Goal: Task Accomplishment & Management: Manage account settings

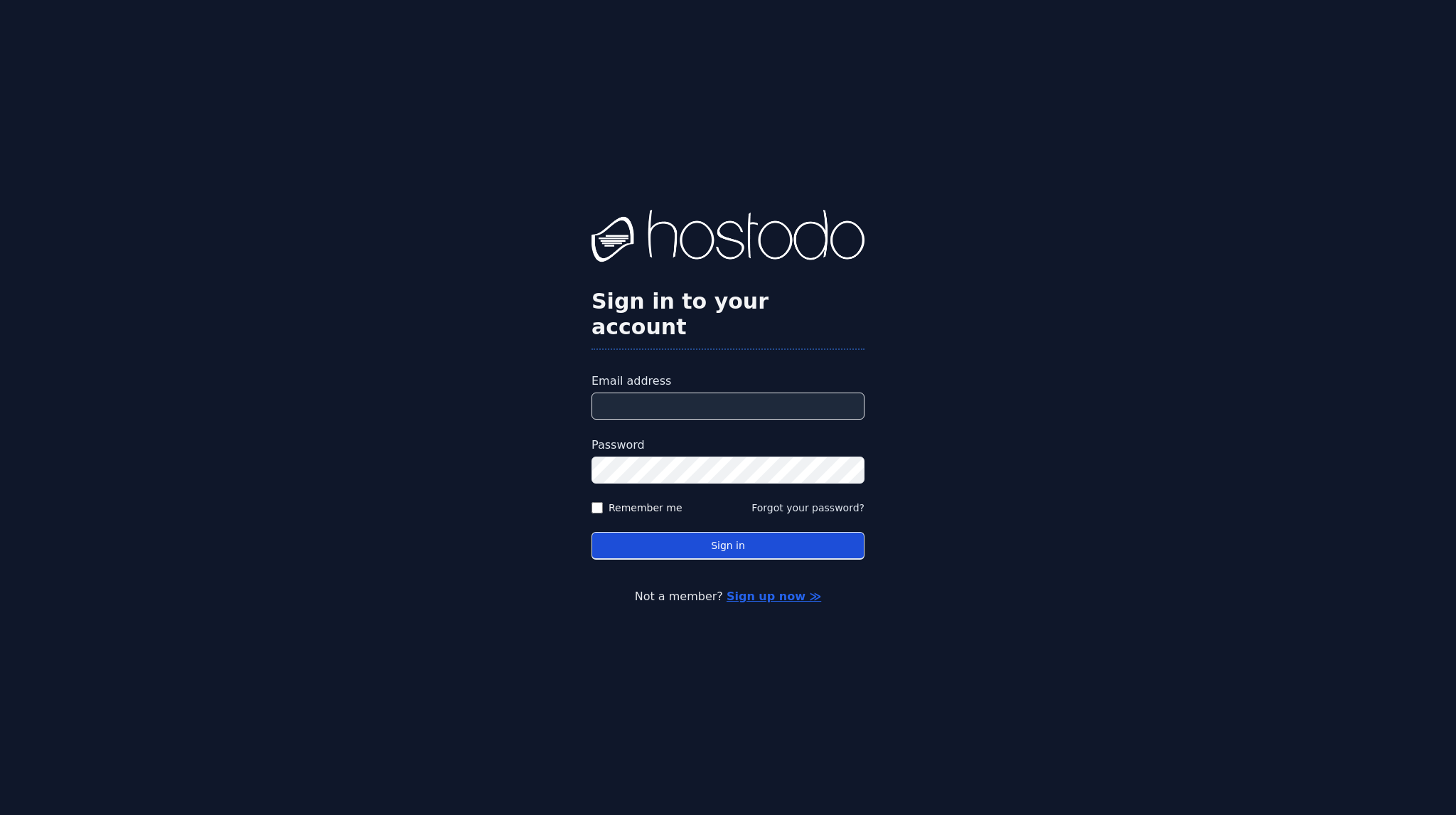
type input "**********"
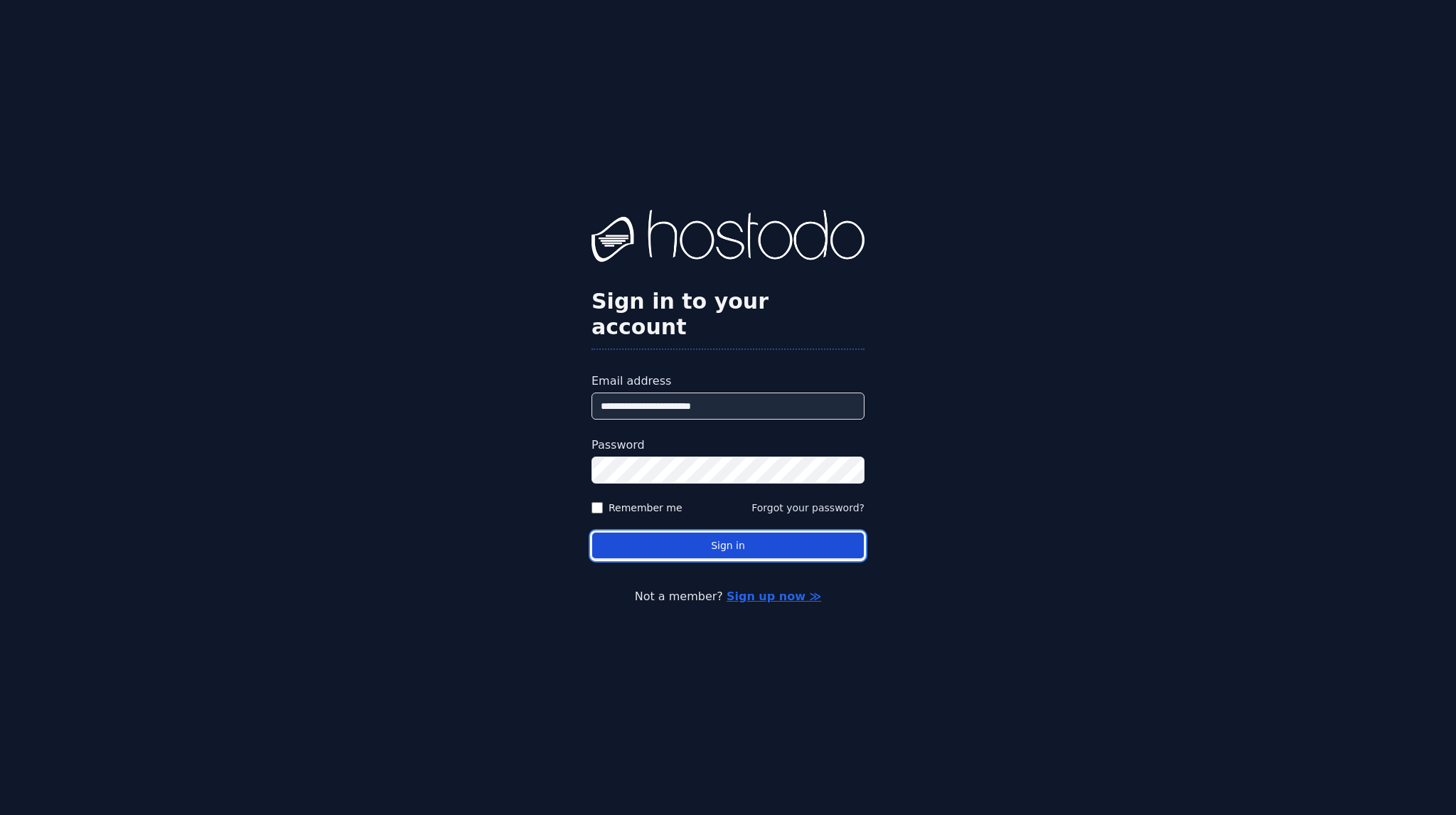
click at [726, 540] on button "Sign in" at bounding box center [728, 545] width 273 height 27
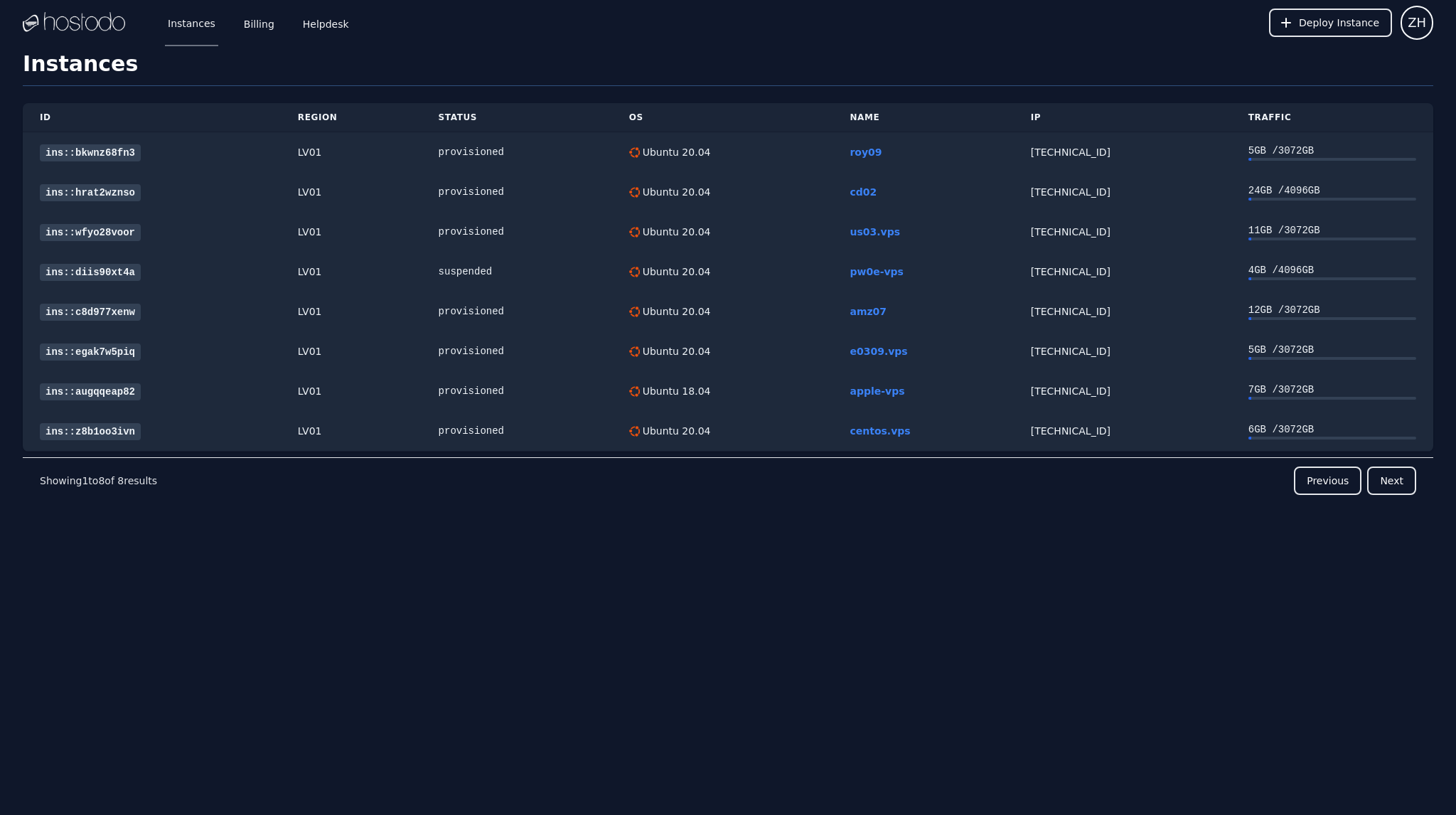
click at [134, 608] on div "Instances Billing Helpdesk Deploy Instance ZH Instances SSH Keys Billing Helpde…" at bounding box center [728, 407] width 1456 height 815
click at [572, 636] on div "Instances Billing Helpdesk Deploy Instance ZH Instances SSH Keys Billing Helpde…" at bounding box center [728, 407] width 1456 height 815
click at [955, 272] on div "pw0e-vps" at bounding box center [922, 272] width 146 height 14
click at [1018, 272] on td "158.51.126.112" at bounding box center [1123, 271] width 218 height 40
click at [1039, 274] on div "158.51.126.112" at bounding box center [1123, 272] width 183 height 14
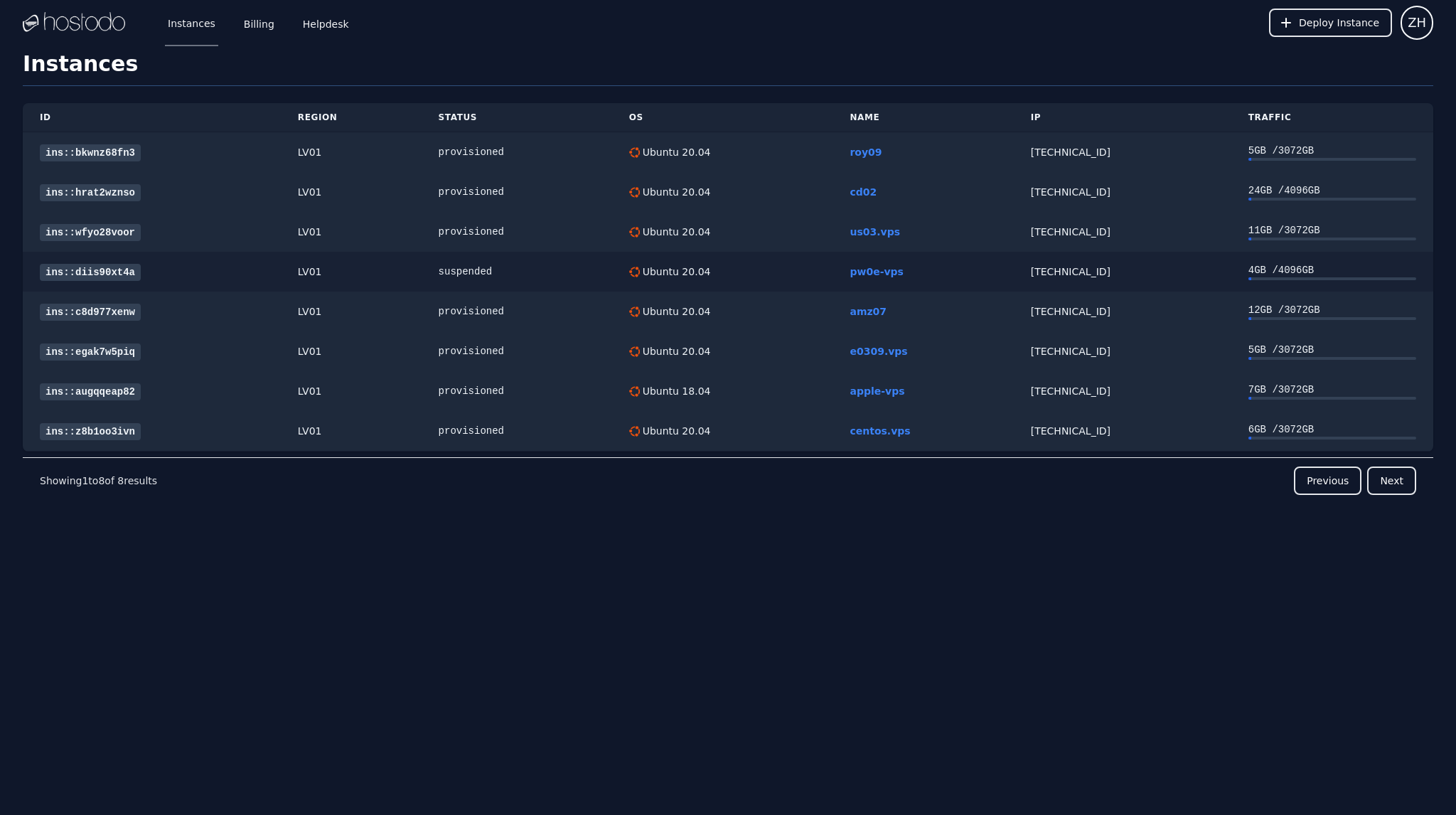
click at [94, 275] on link "ins::diis90xt4a" at bounding box center [90, 272] width 101 height 17
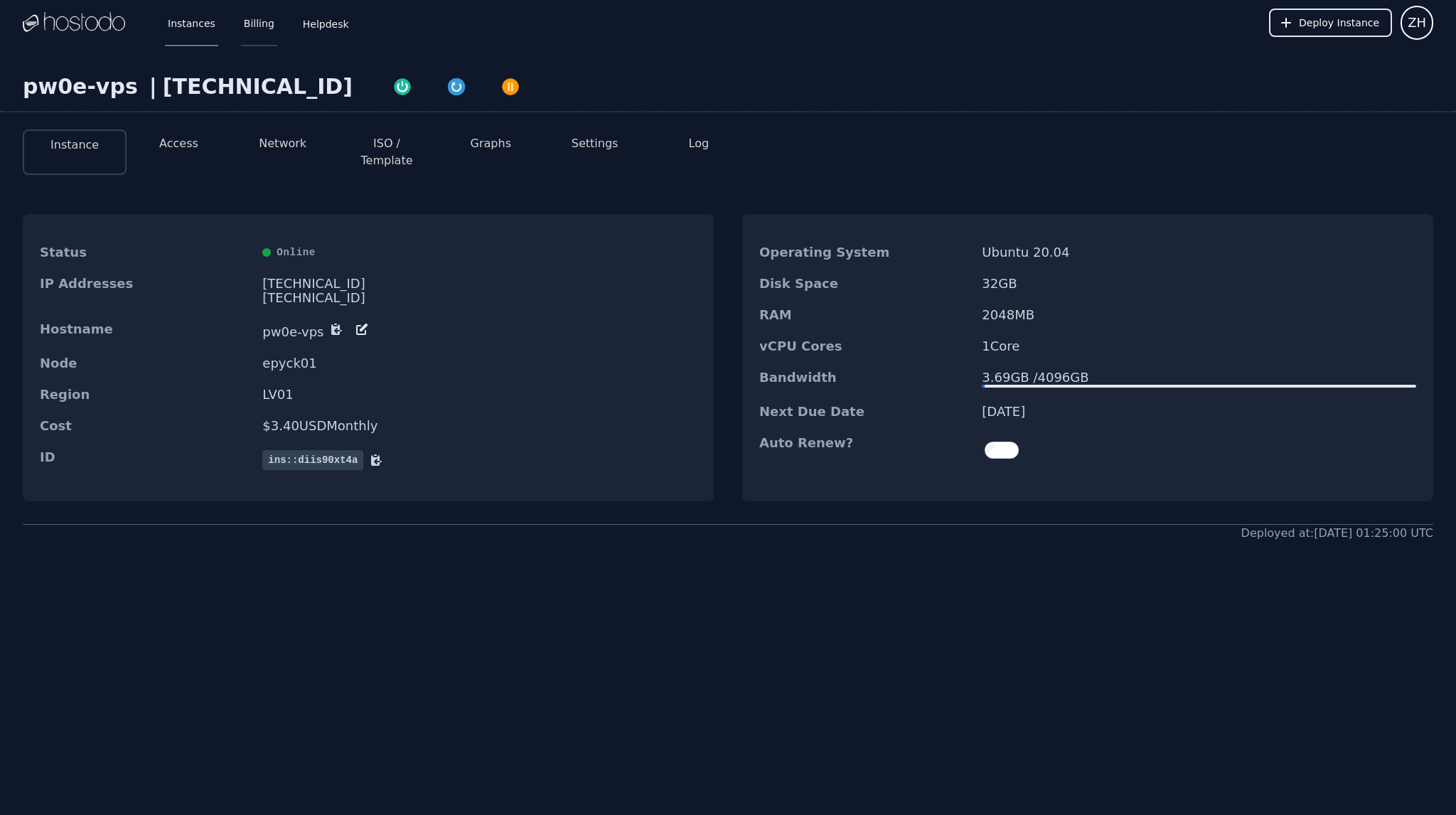
click at [241, 22] on link "Billing" at bounding box center [259, 23] width 36 height 47
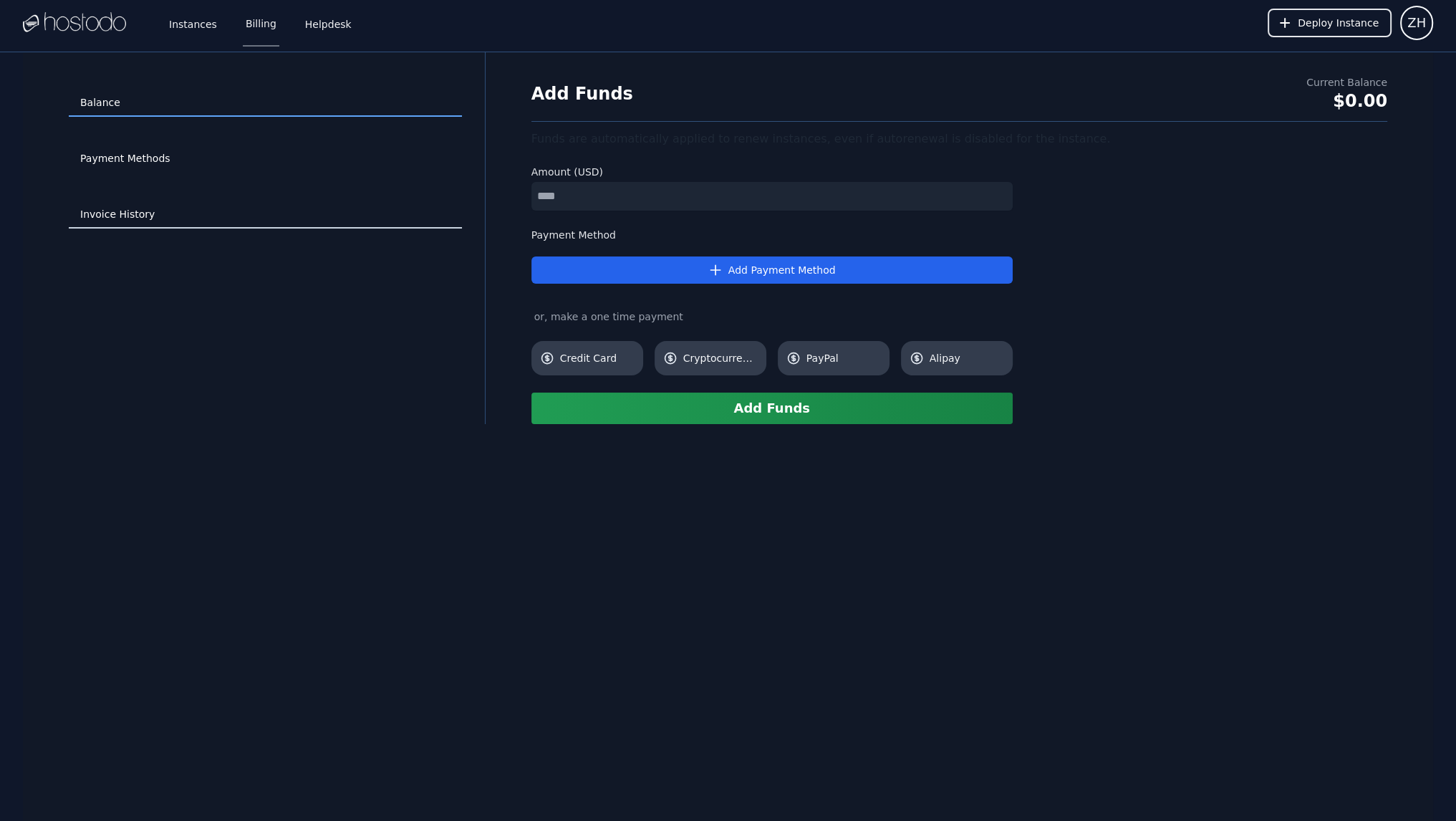
click at [121, 224] on link "Invoice History" at bounding box center [265, 215] width 394 height 28
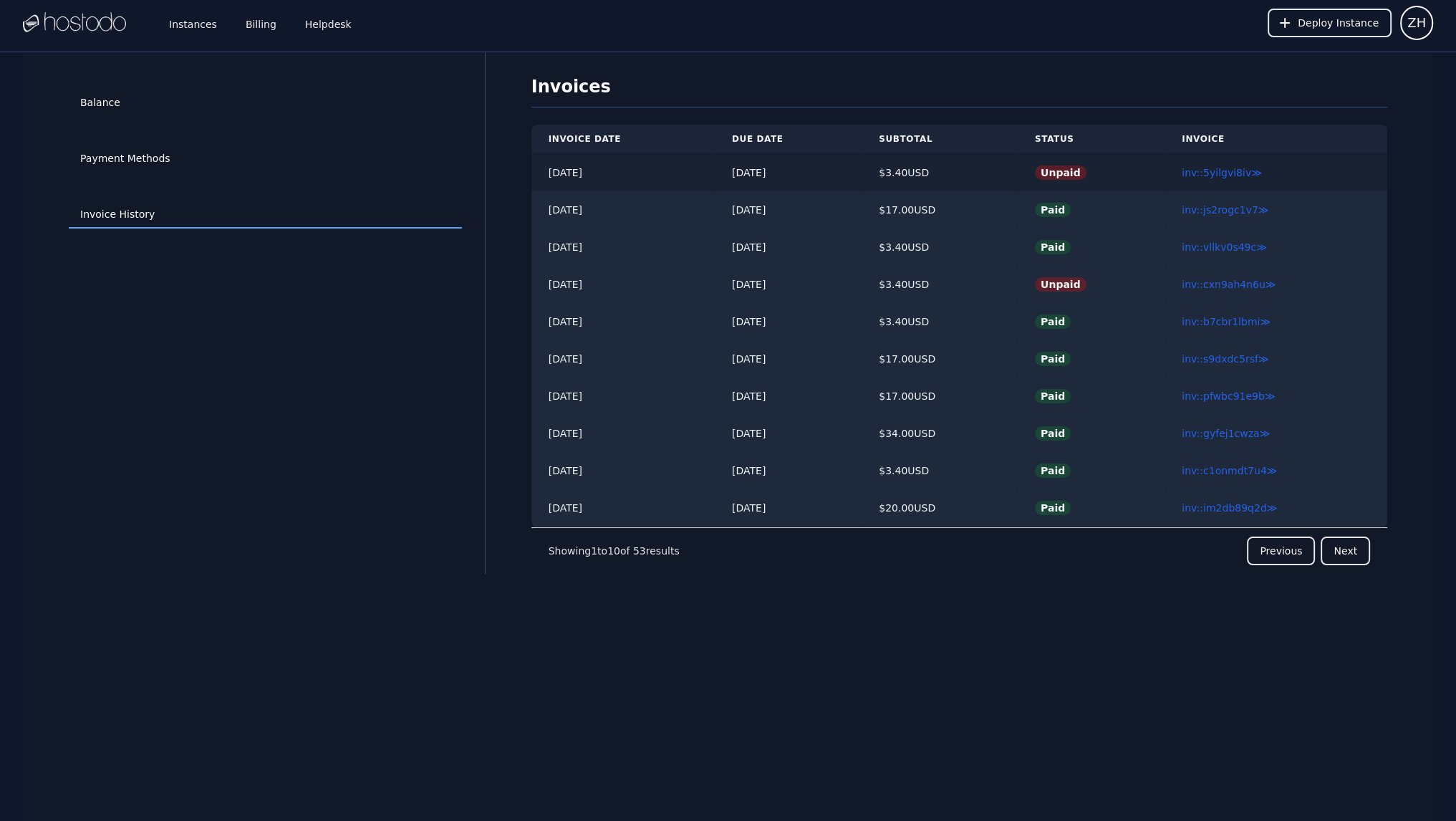
click at [828, 179] on td "[DATE]" at bounding box center [788, 173] width 147 height 38
click at [1231, 174] on link "inv::5yilgvi8iv ≫" at bounding box center [1222, 173] width 80 height 12
